Goal: Transaction & Acquisition: Purchase product/service

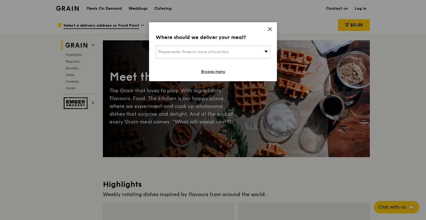
click at [237, 50] on div "Please enter three or more characters" at bounding box center [213, 52] width 114 height 13
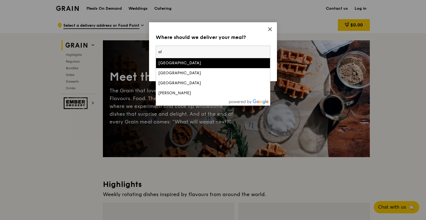
type input "a"
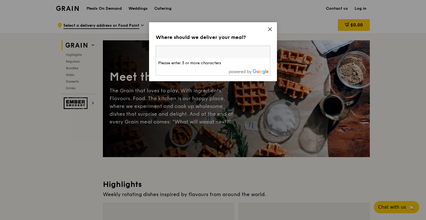
drag, startPoint x: 196, startPoint y: 36, endPoint x: 201, endPoint y: 49, distance: 13.3
click at [196, 36] on div "Where should we deliver your meal?" at bounding box center [213, 37] width 114 height 8
click at [214, 73] on link "Browse menu" at bounding box center [213, 72] width 24 height 6
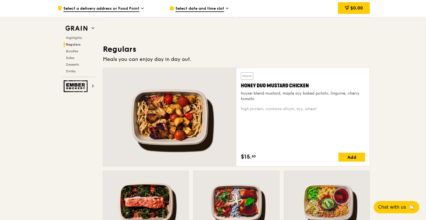
scroll to position [306, 0]
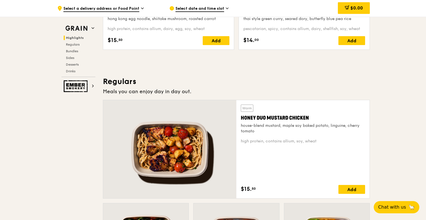
drag, startPoint x: 240, startPoint y: 117, endPoint x: 310, endPoint y: 115, distance: 70.0
click at [310, 115] on div "Warm Honey Duo Mustard Chicken house-blend mustard, maple soy baked potato, lin…" at bounding box center [302, 149] width 133 height 98
copy div "Honey Duo Mustard Chicken"
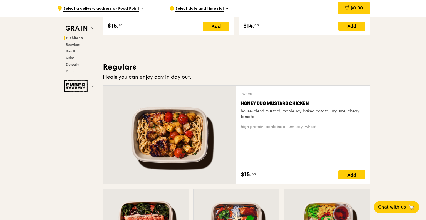
scroll to position [333, 0]
